Goal: Information Seeking & Learning: Learn about a topic

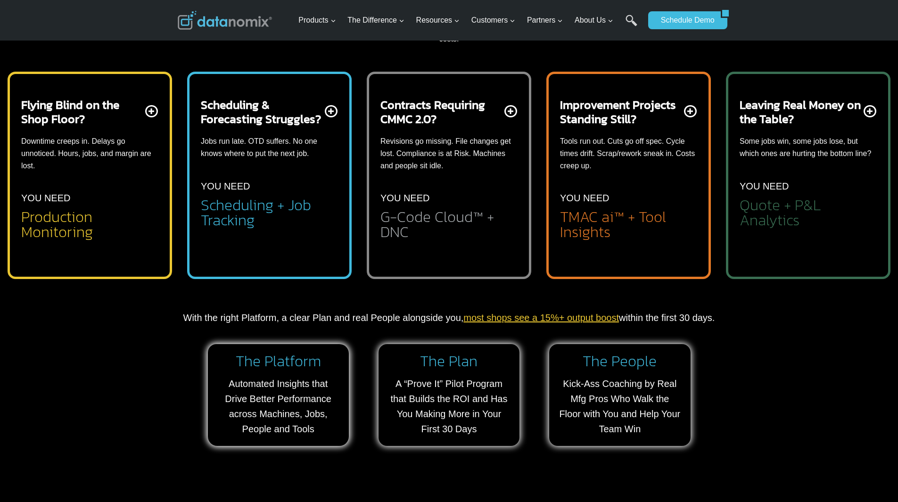
click at [447, 214] on h2 "G-Code Cloud™ + DNC" at bounding box center [448, 224] width 137 height 30
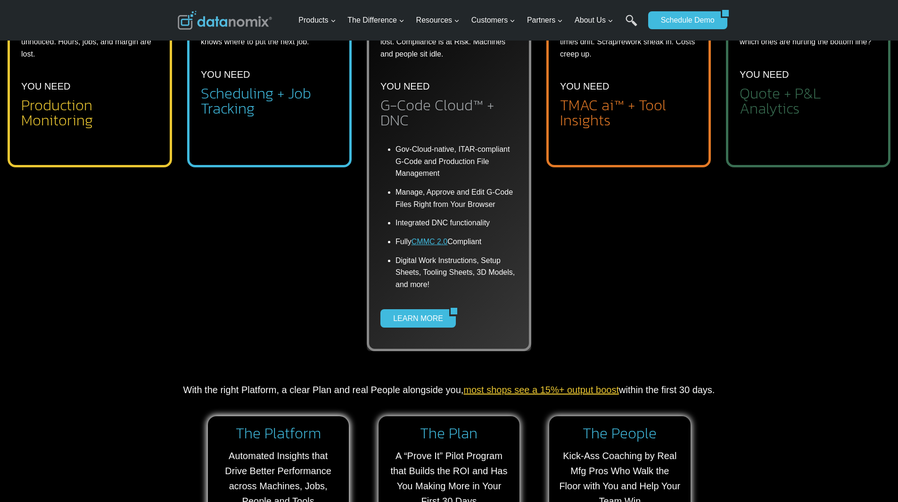
scroll to position [613, 0]
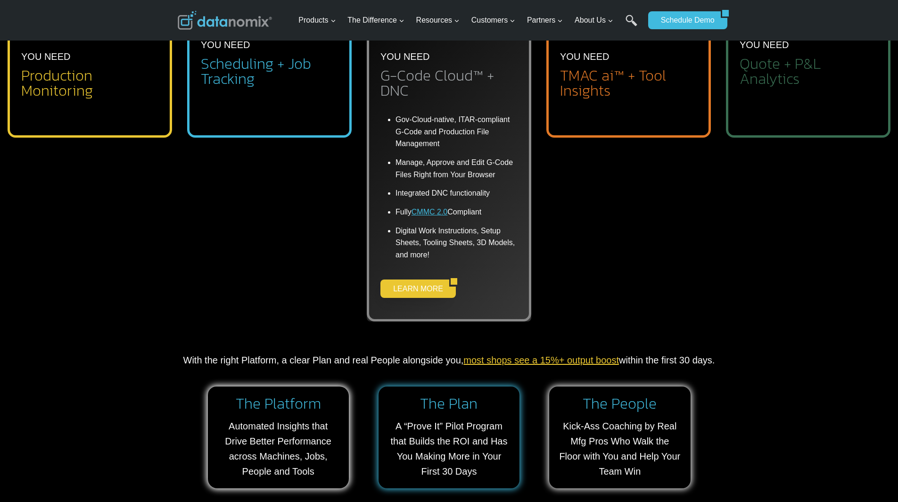
click at [423, 287] on link "LEARN MORE" at bounding box center [414, 288] width 69 height 18
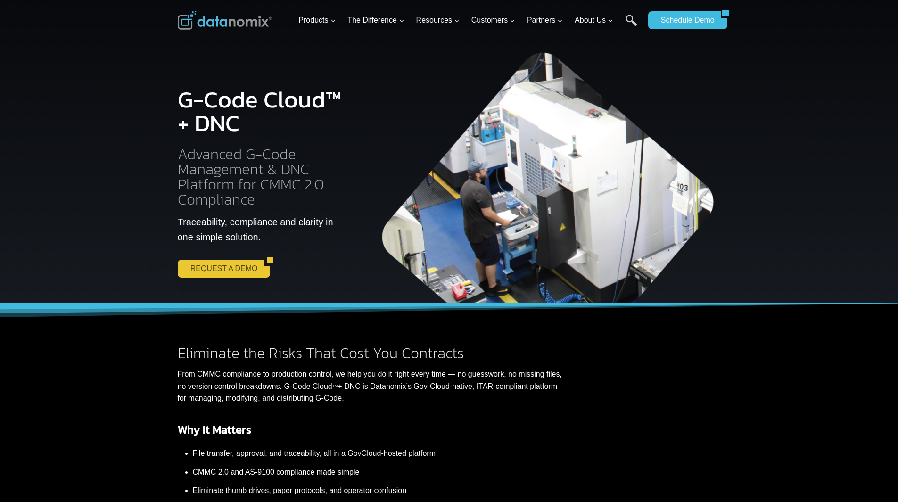
click at [226, 268] on link "REQUEST A DEMO" at bounding box center [221, 269] width 86 height 18
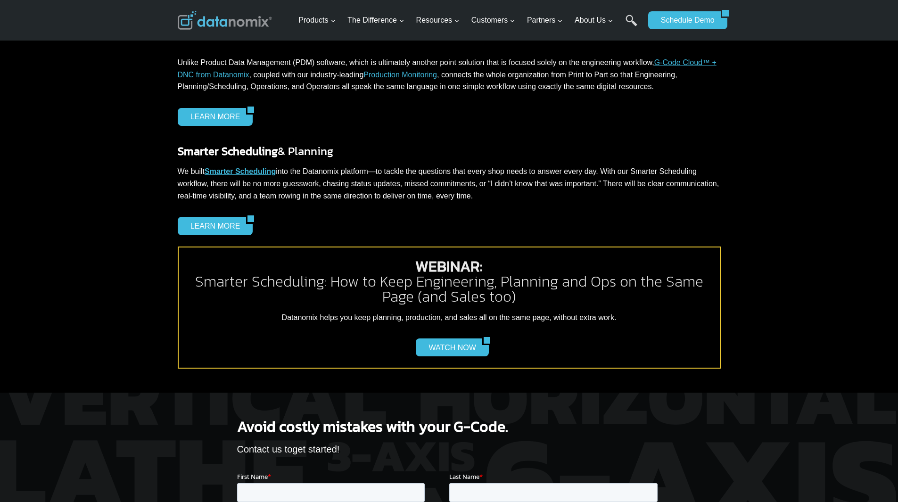
scroll to position [1113, 0]
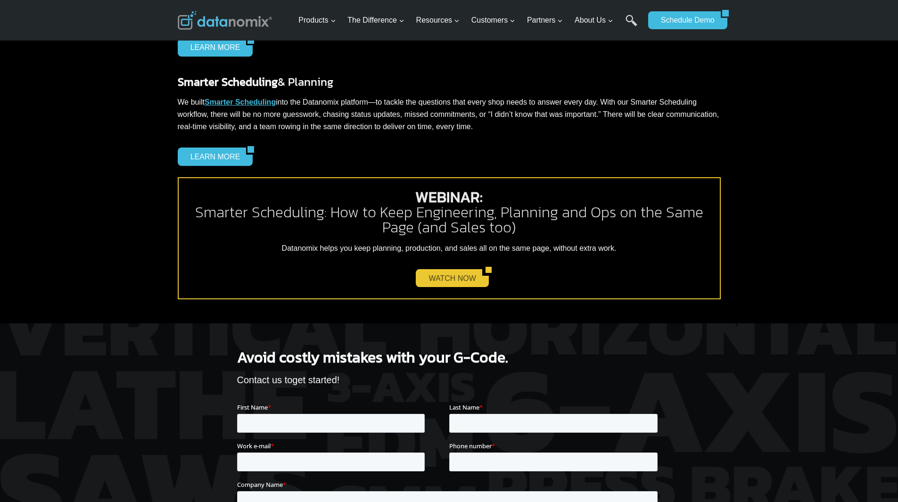
click at [472, 279] on link "WATCH NOW" at bounding box center [449, 278] width 66 height 18
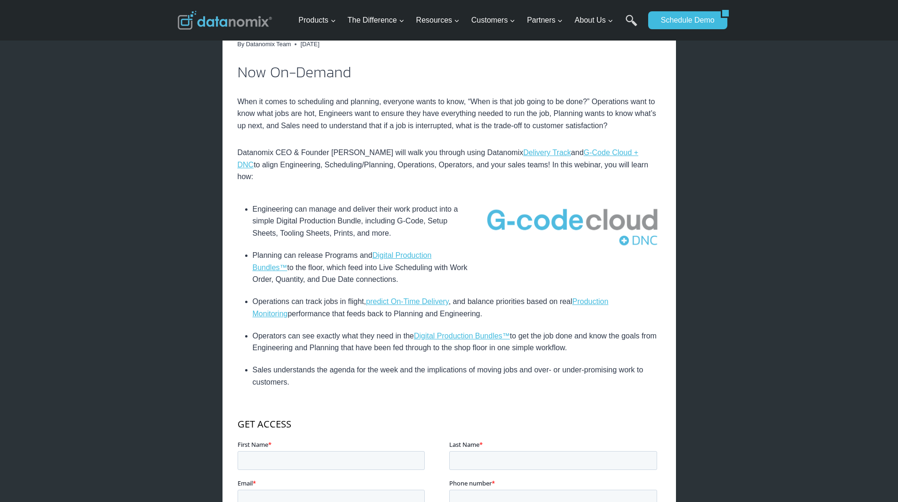
scroll to position [236, 0]
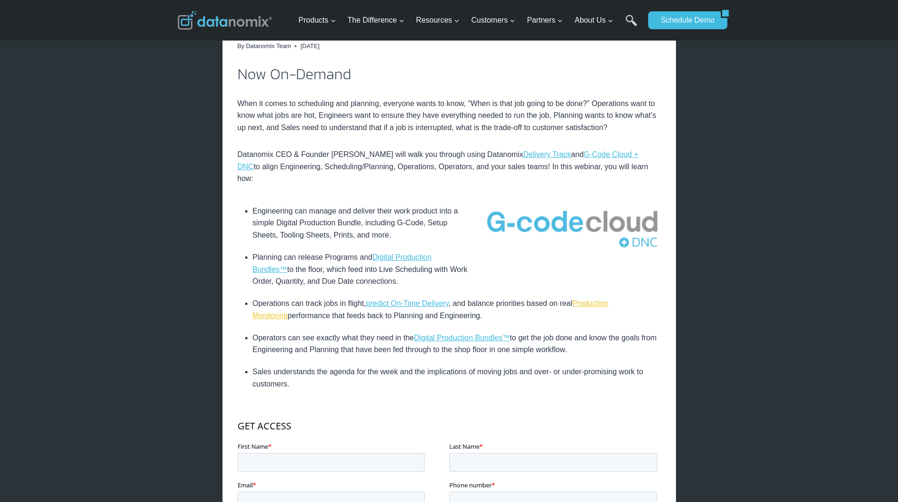
click at [608, 299] on link "Production Monitoring" at bounding box center [431, 309] width 356 height 20
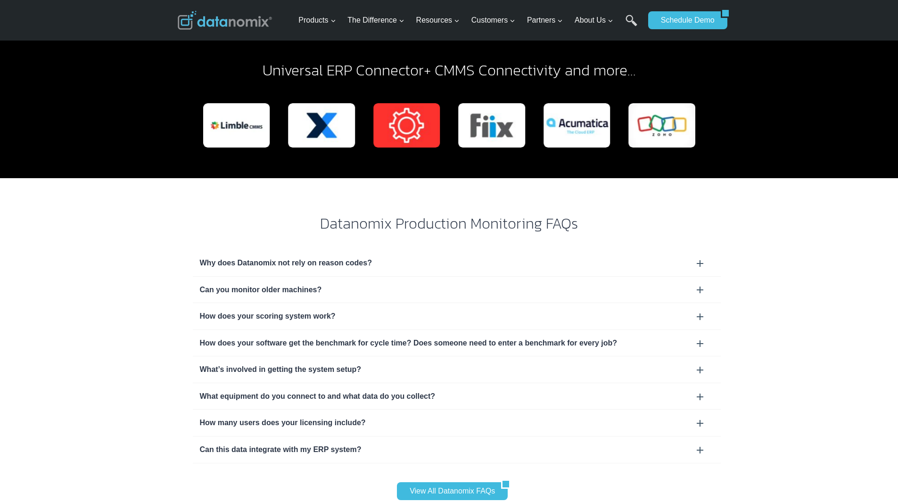
scroll to position [2780, 0]
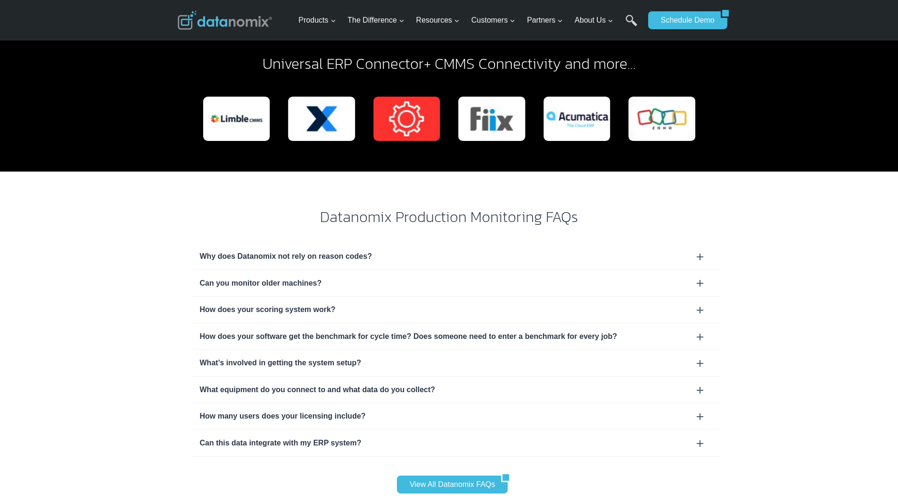
click at [478, 303] on div "How does your scoring system work?" at bounding box center [457, 309] width 514 height 12
